Goal: Check status: Check status

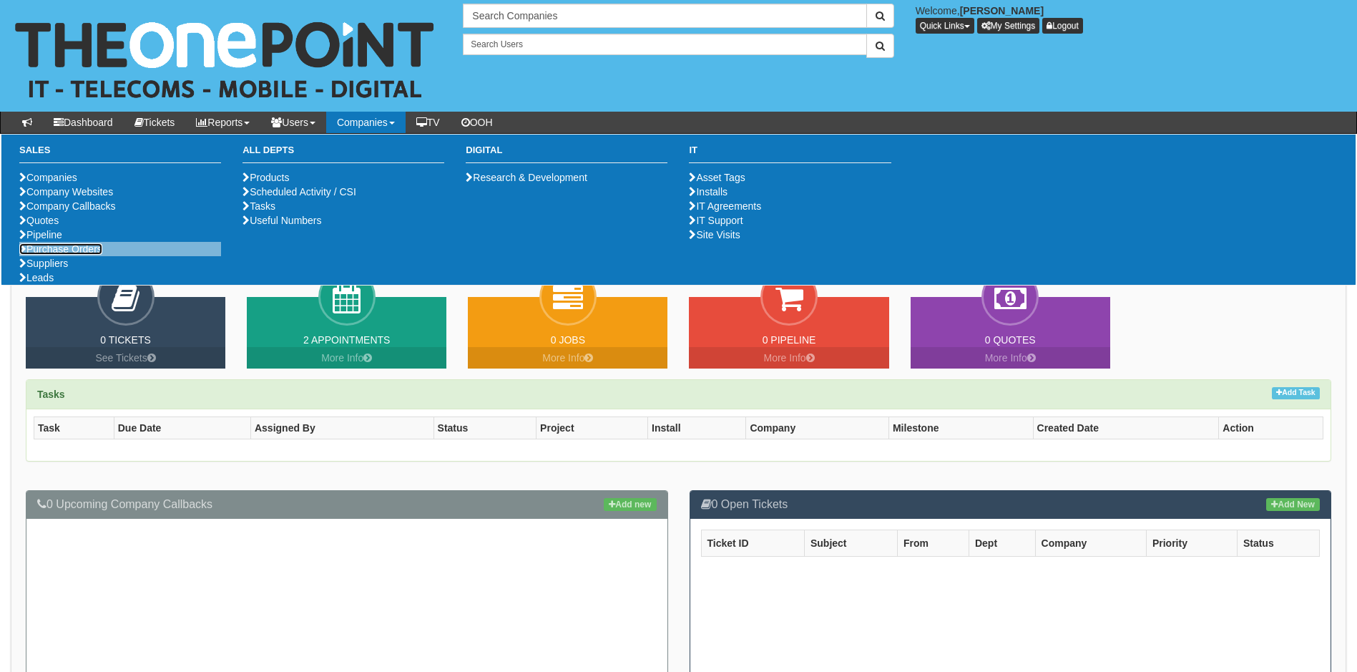
click at [94, 255] on link "Purchase Orders" at bounding box center [60, 248] width 83 height 11
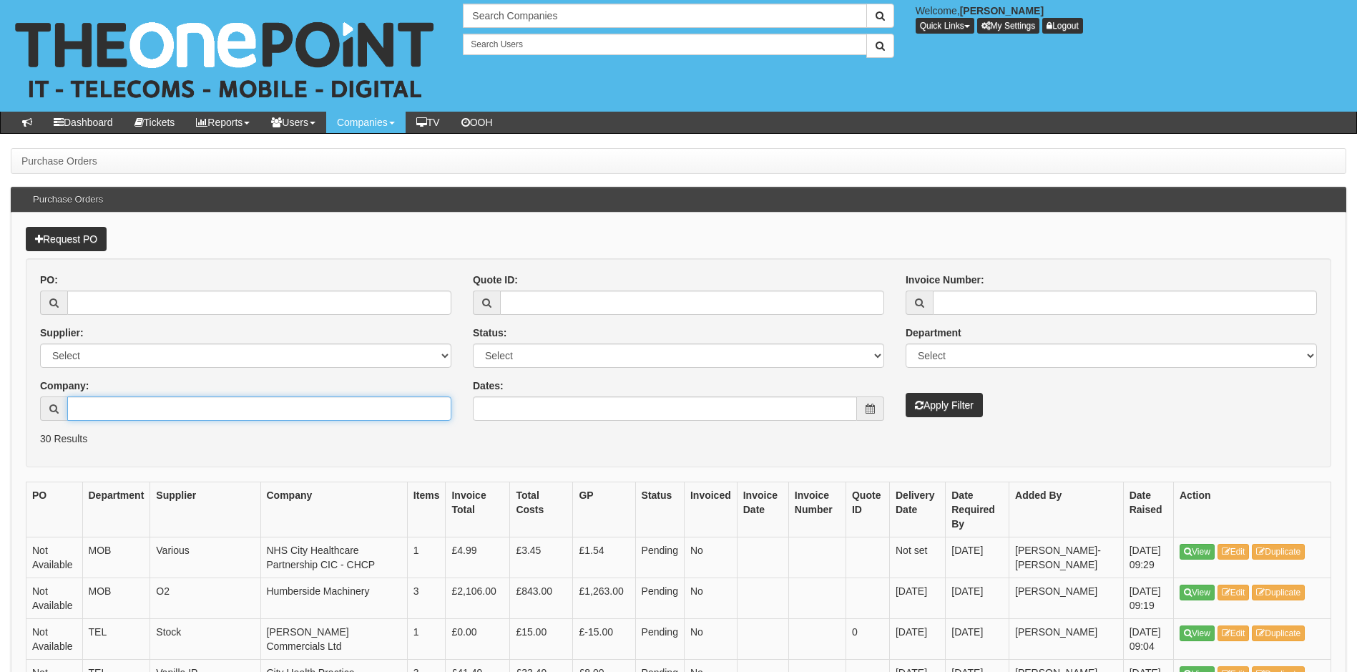
click at [263, 413] on input "Company:" at bounding box center [259, 408] width 384 height 24
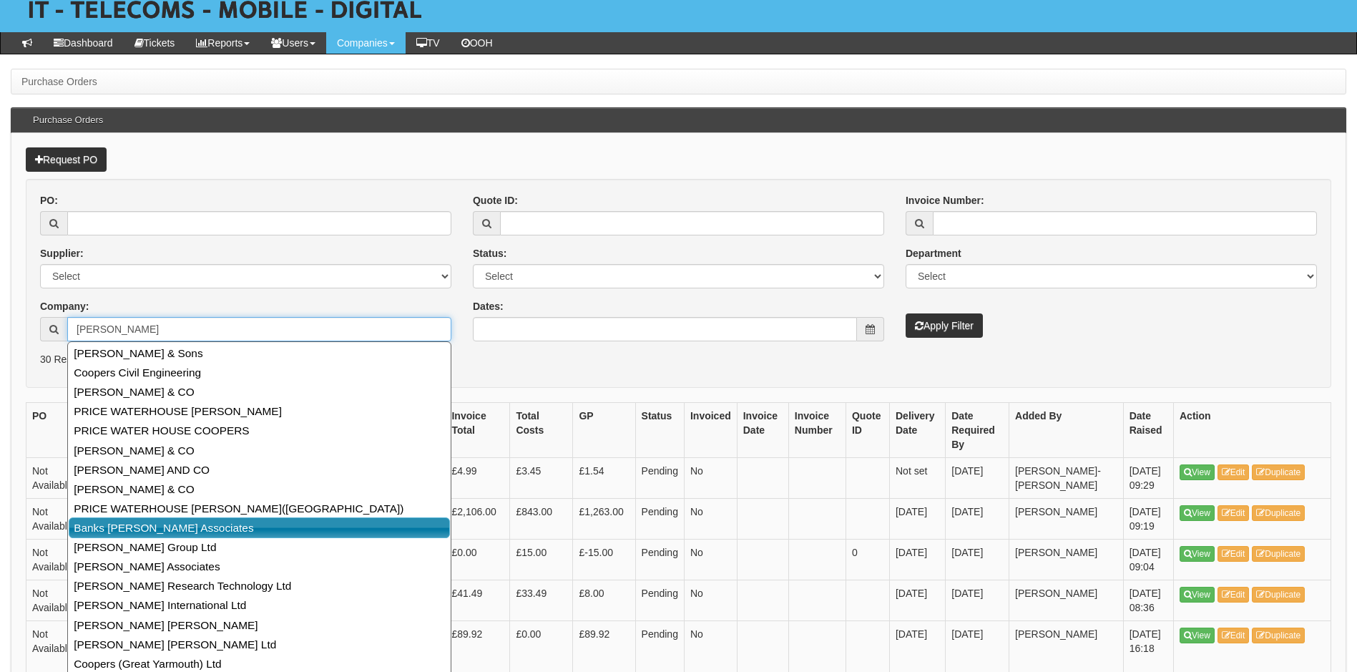
scroll to position [72, 0]
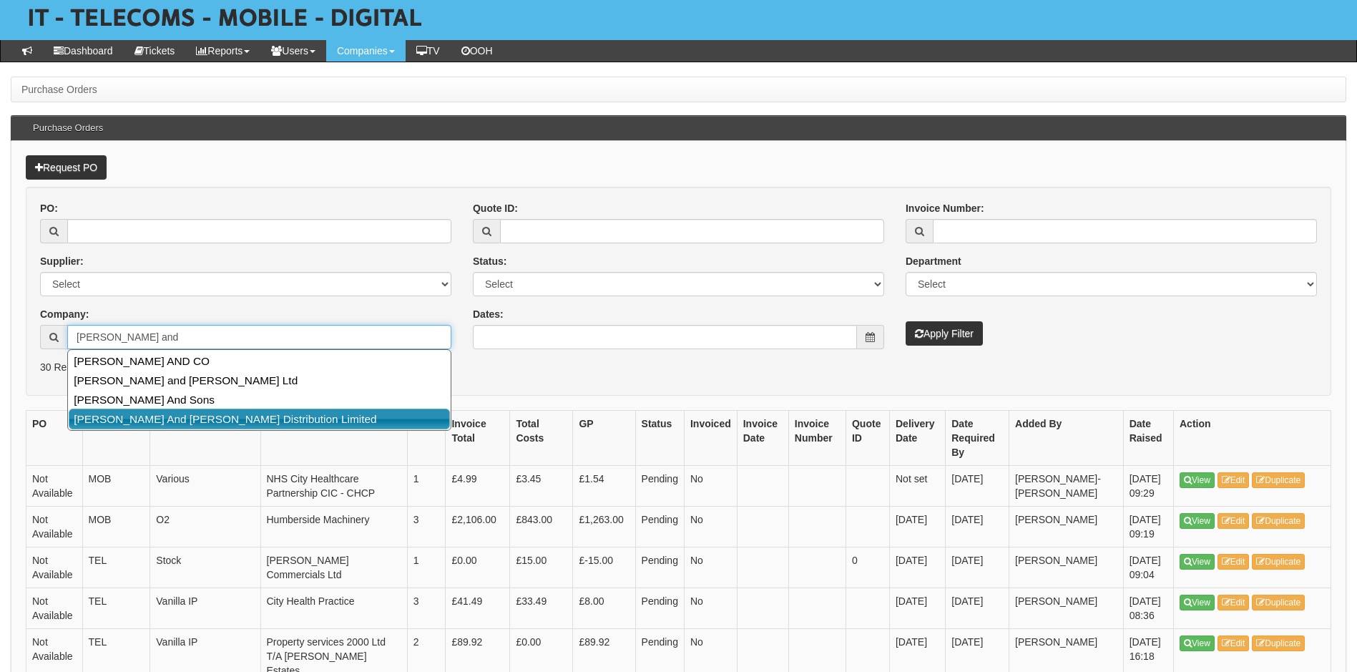
click at [161, 415] on link "[PERSON_NAME] And [PERSON_NAME] Distribution Limited" at bounding box center [259, 418] width 381 height 21
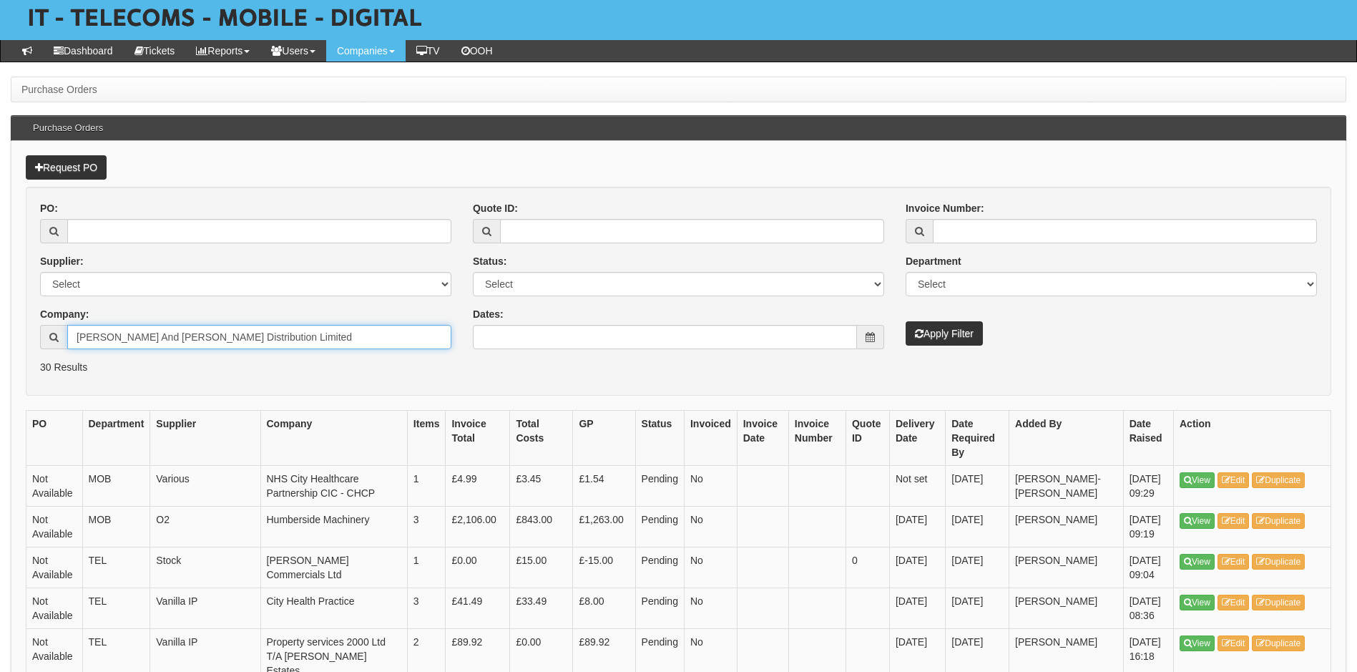
type input "[PERSON_NAME] And [PERSON_NAME] Distribution Limited"
click at [931, 339] on button "Apply Filter" at bounding box center [944, 333] width 77 height 24
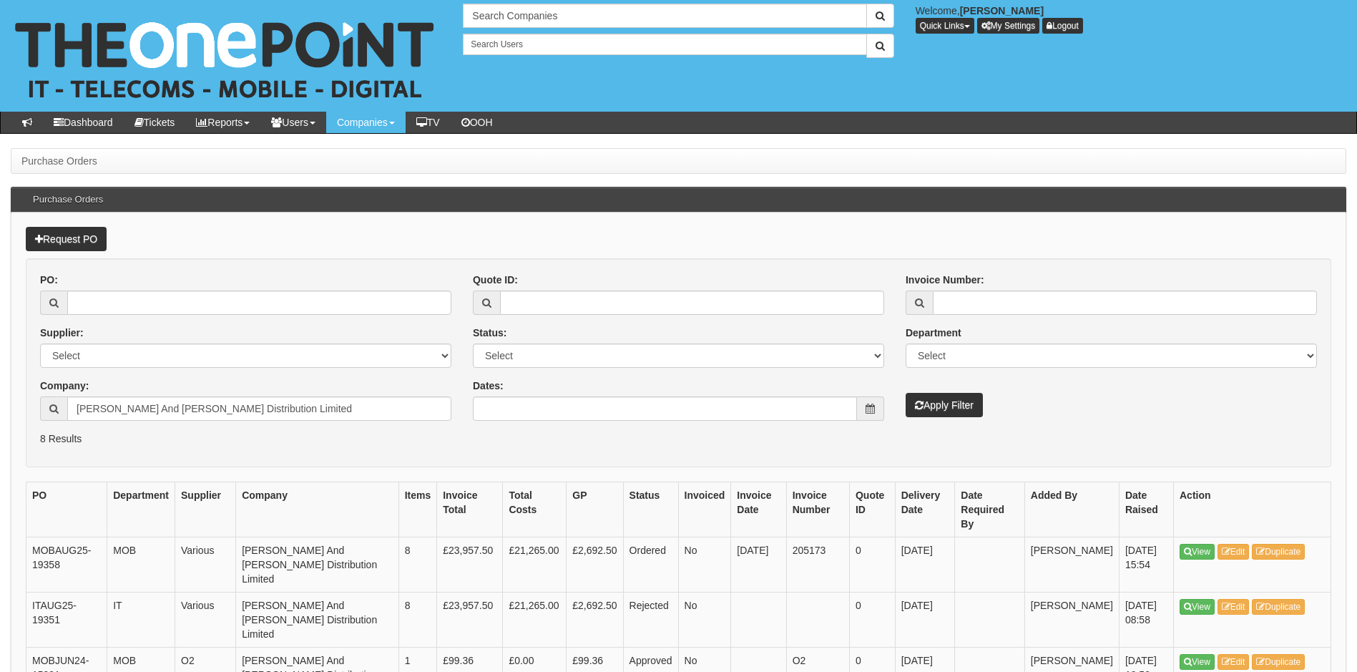
scroll to position [72, 0]
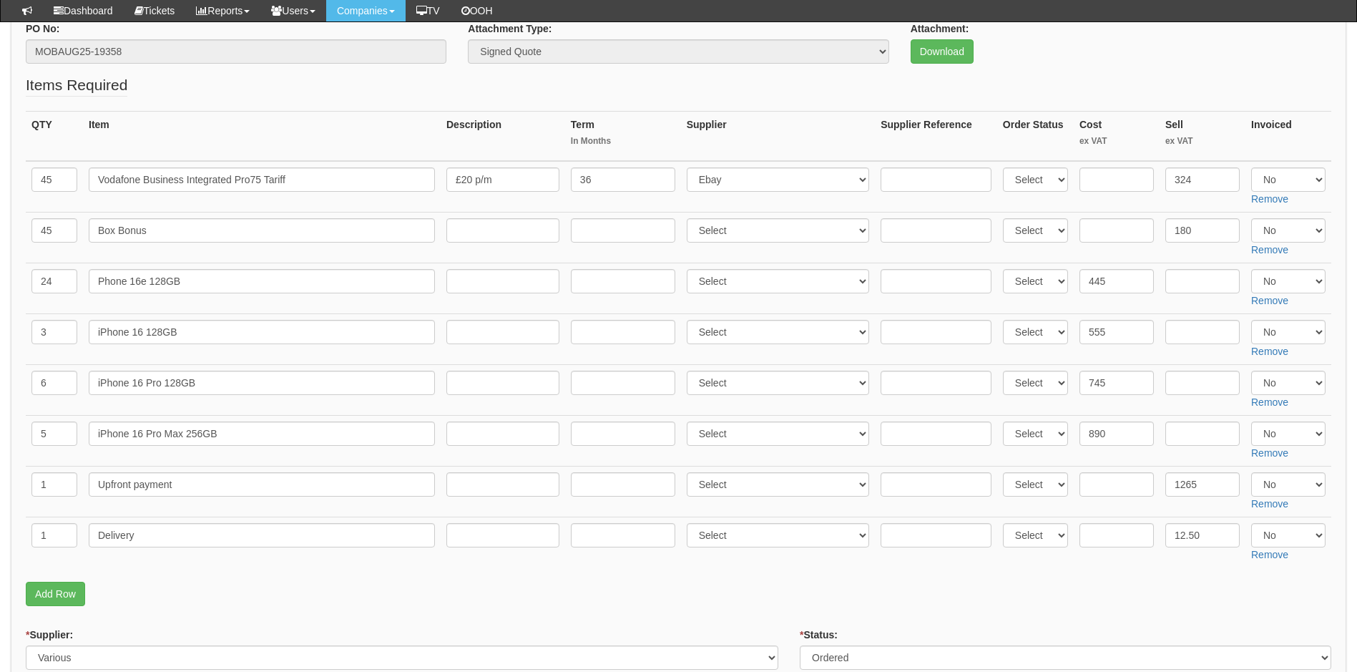
scroll to position [143, 0]
